Goal: Check status: Check status

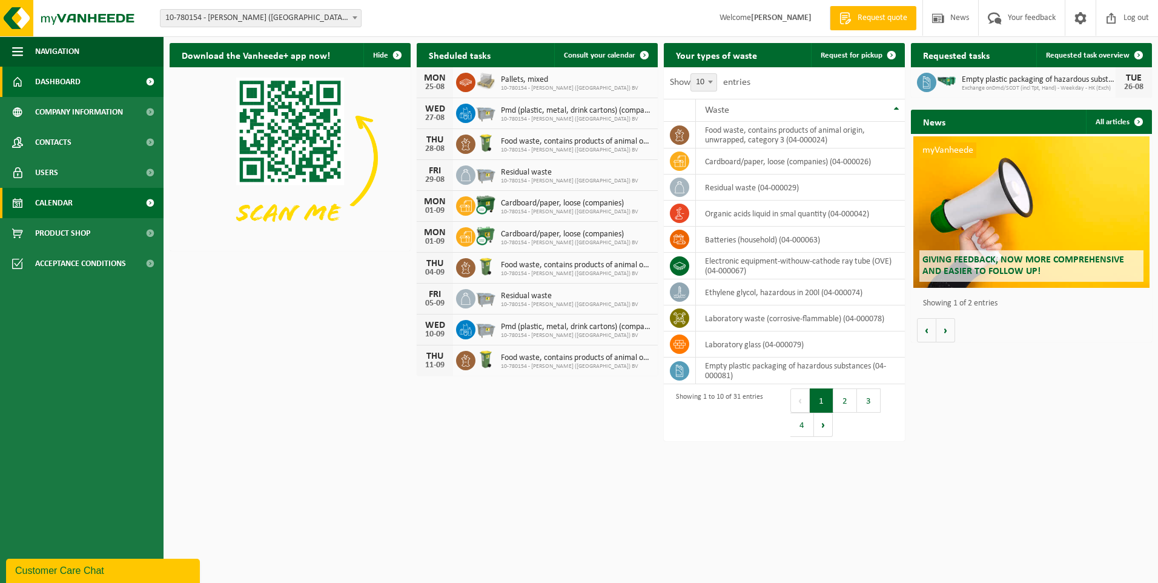
click at [51, 204] on span "Calendar" at bounding box center [54, 203] width 38 height 30
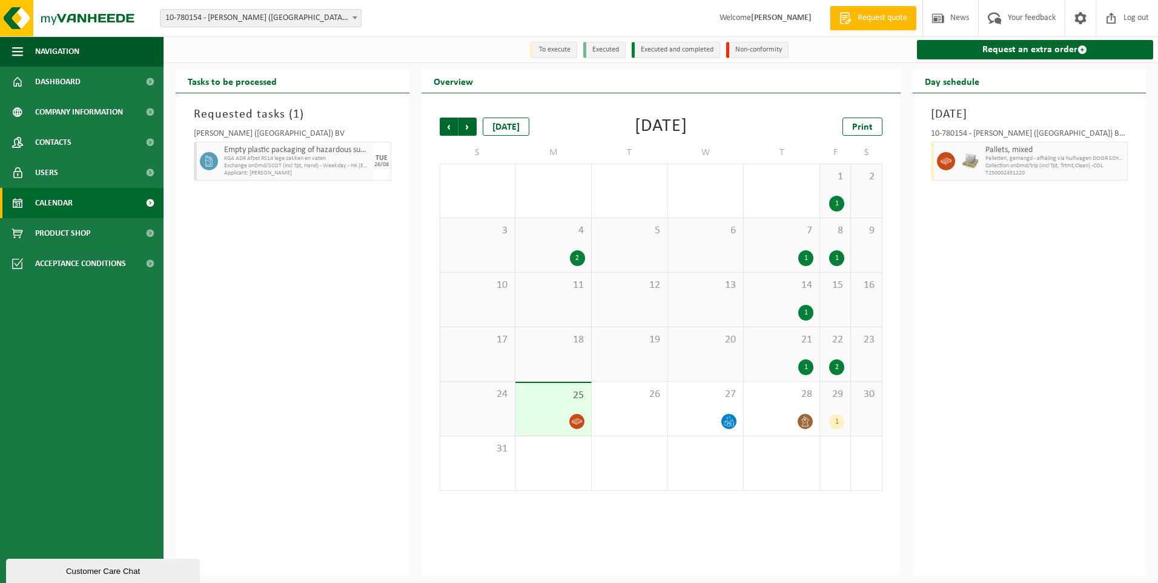
click at [578, 421] on icon at bounding box center [577, 421] width 10 height 10
click at [612, 413] on div "26" at bounding box center [630, 409] width 76 height 54
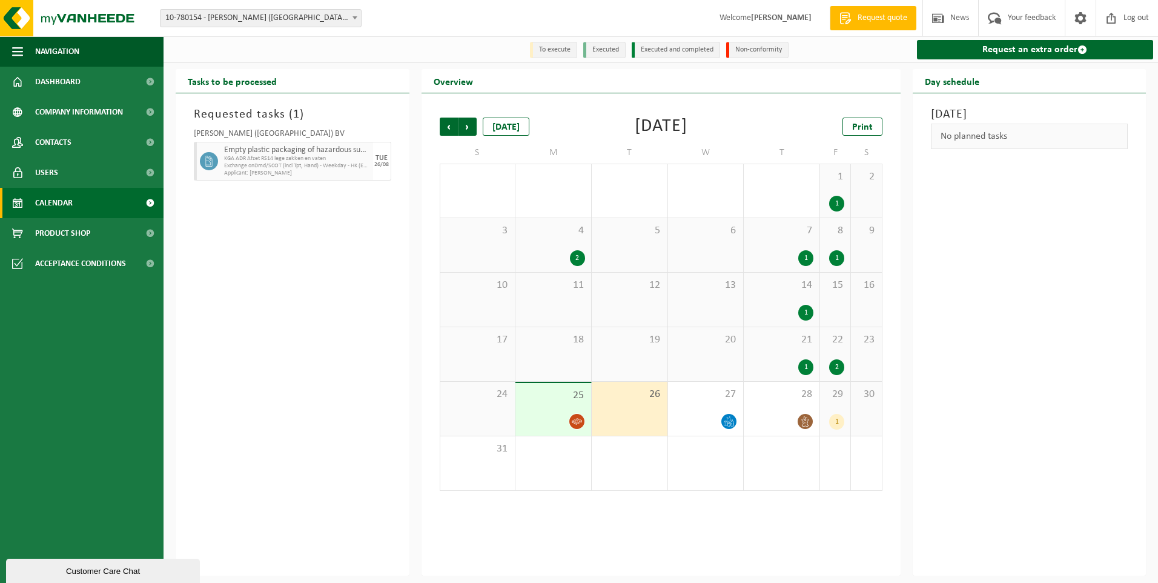
click at [550, 410] on div "25" at bounding box center [553, 409] width 76 height 53
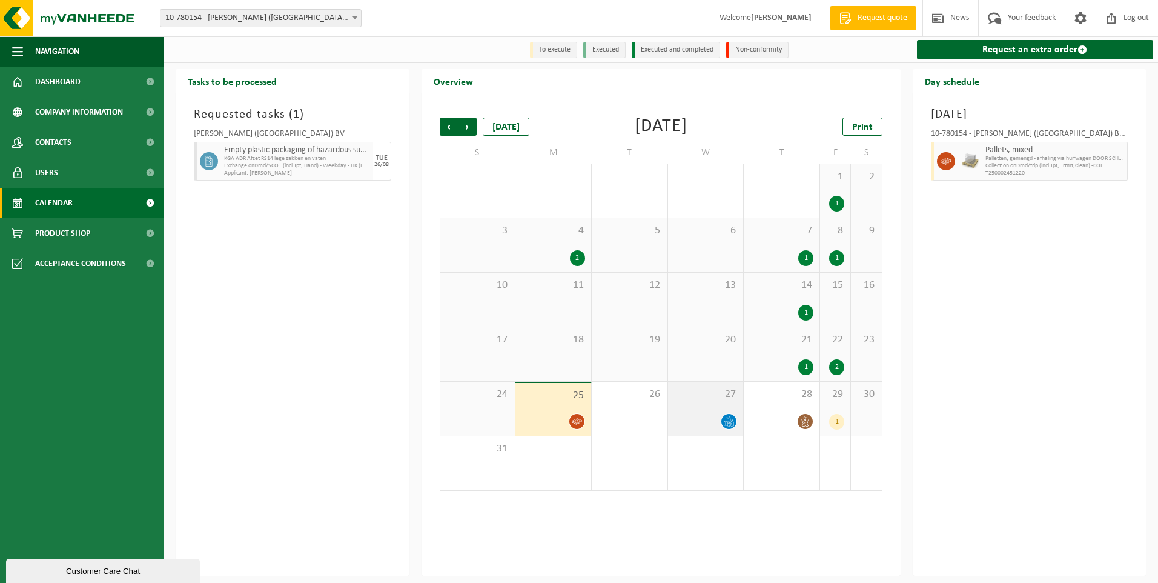
click at [717, 416] on div at bounding box center [706, 421] width 64 height 16
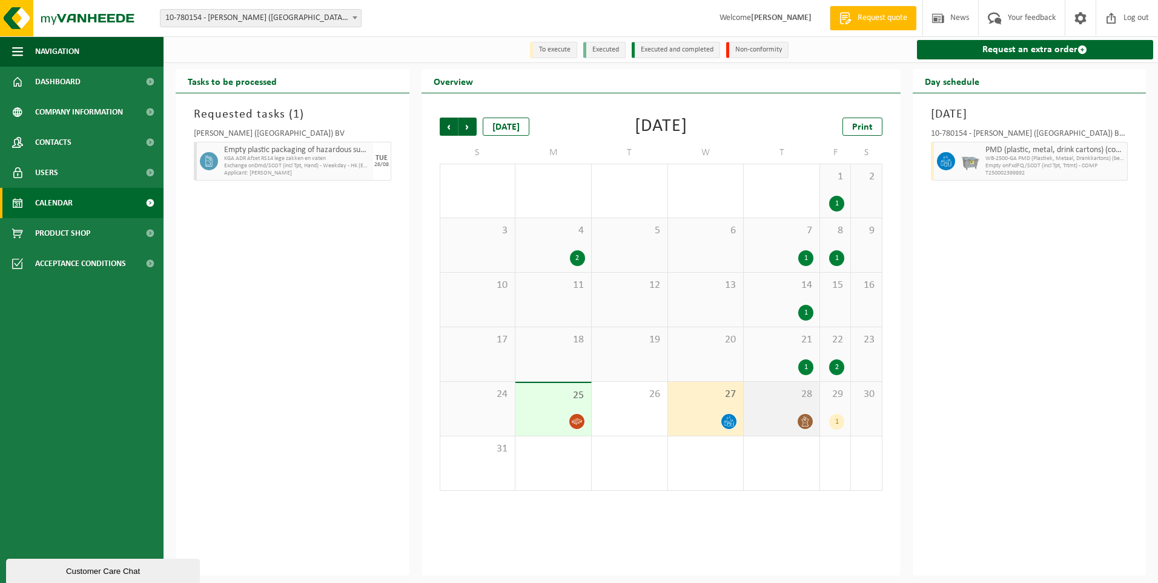
click at [789, 411] on div "28" at bounding box center [782, 409] width 76 height 54
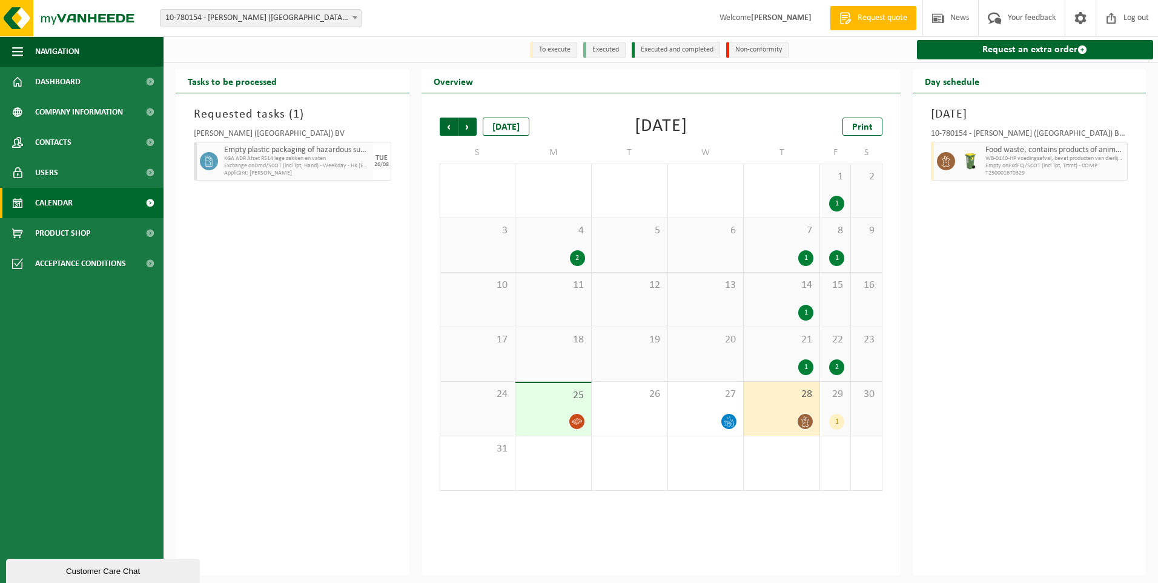
click at [520, 412] on div "25" at bounding box center [553, 409] width 76 height 53
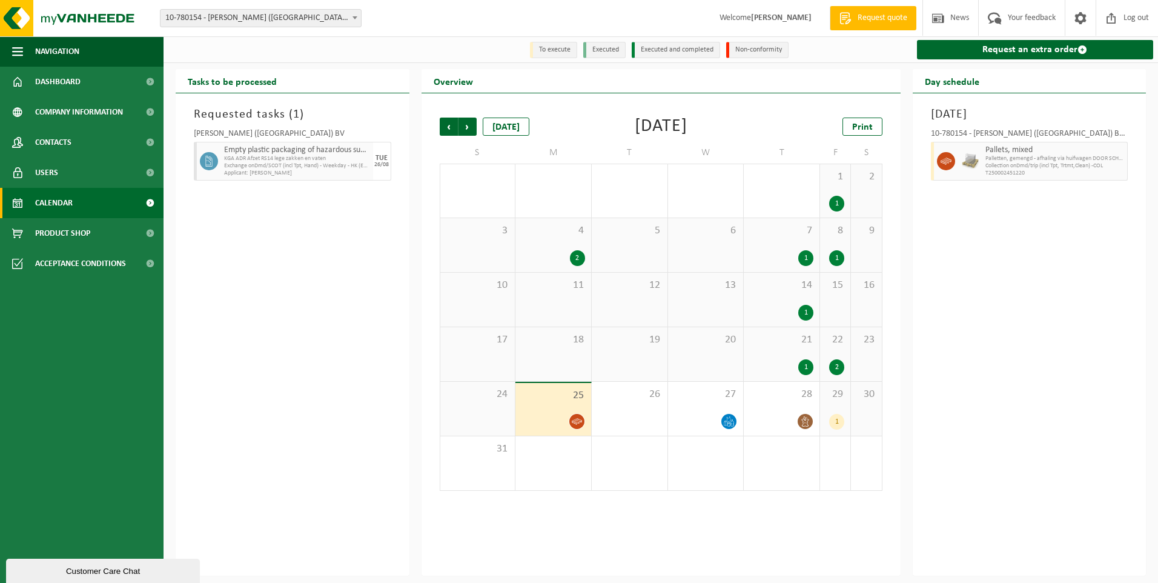
click at [303, 403] on div "Requested tasks ( 1 ) ROYAL SANDERS (BELGIUM) BV Empty plastic packaging of haz…" at bounding box center [293, 334] width 234 height 482
click at [305, 403] on div "Requested tasks ( 1 ) ROYAL SANDERS (BELGIUM) BV Empty plastic packaging of haz…" at bounding box center [293, 334] width 234 height 482
click at [841, 425] on div "1" at bounding box center [836, 422] width 15 height 16
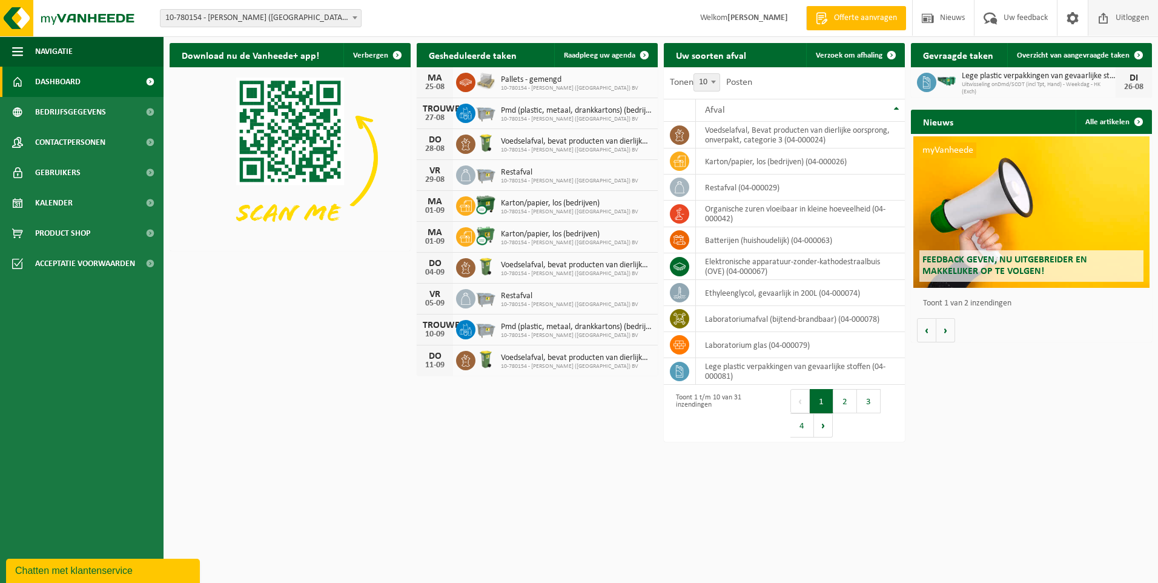
click at [1124, 19] on span "Uitloggen" at bounding box center [1132, 18] width 39 height 36
